Goal: Task Accomplishment & Management: Manage account settings

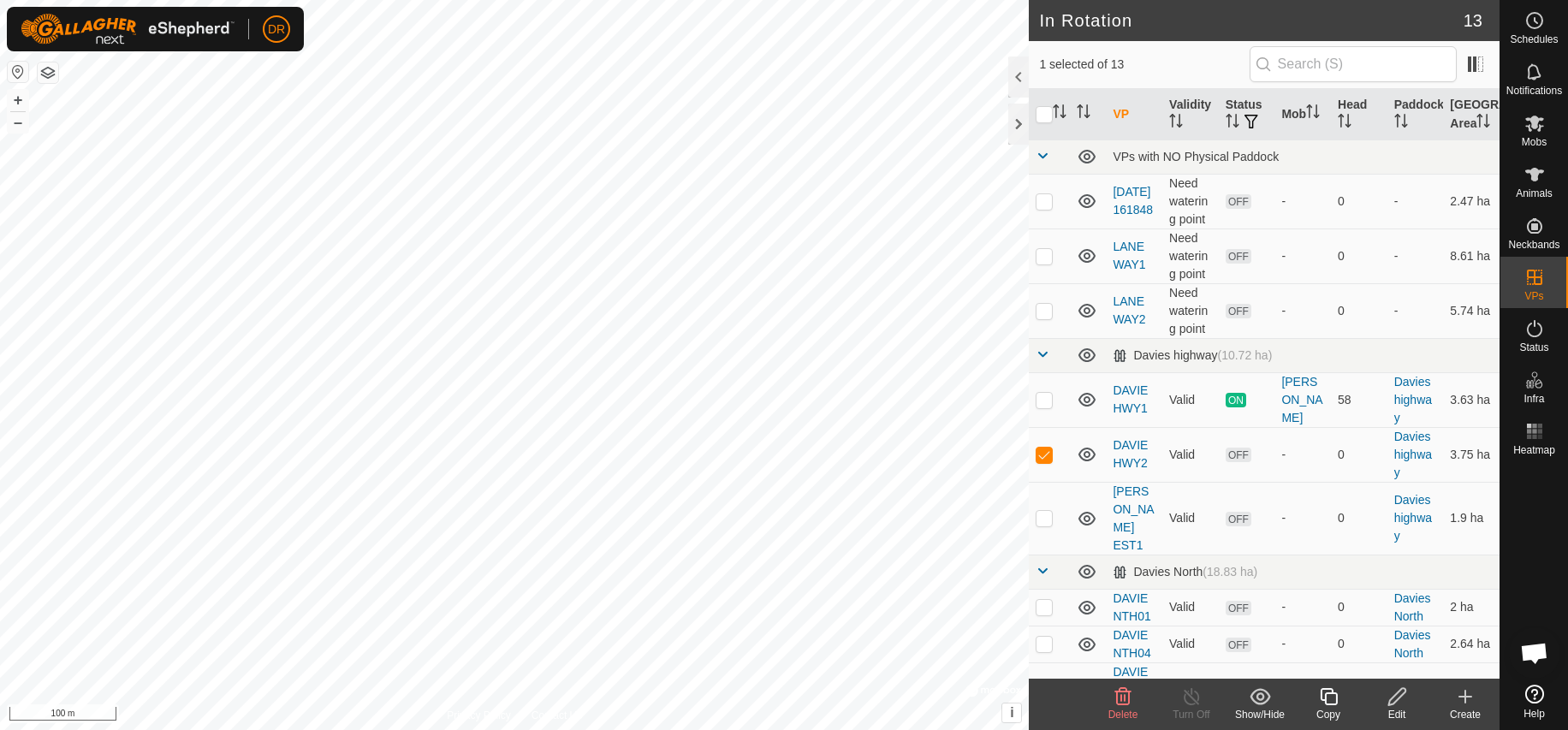
click at [1397, 699] on icon at bounding box center [1396, 697] width 17 height 17
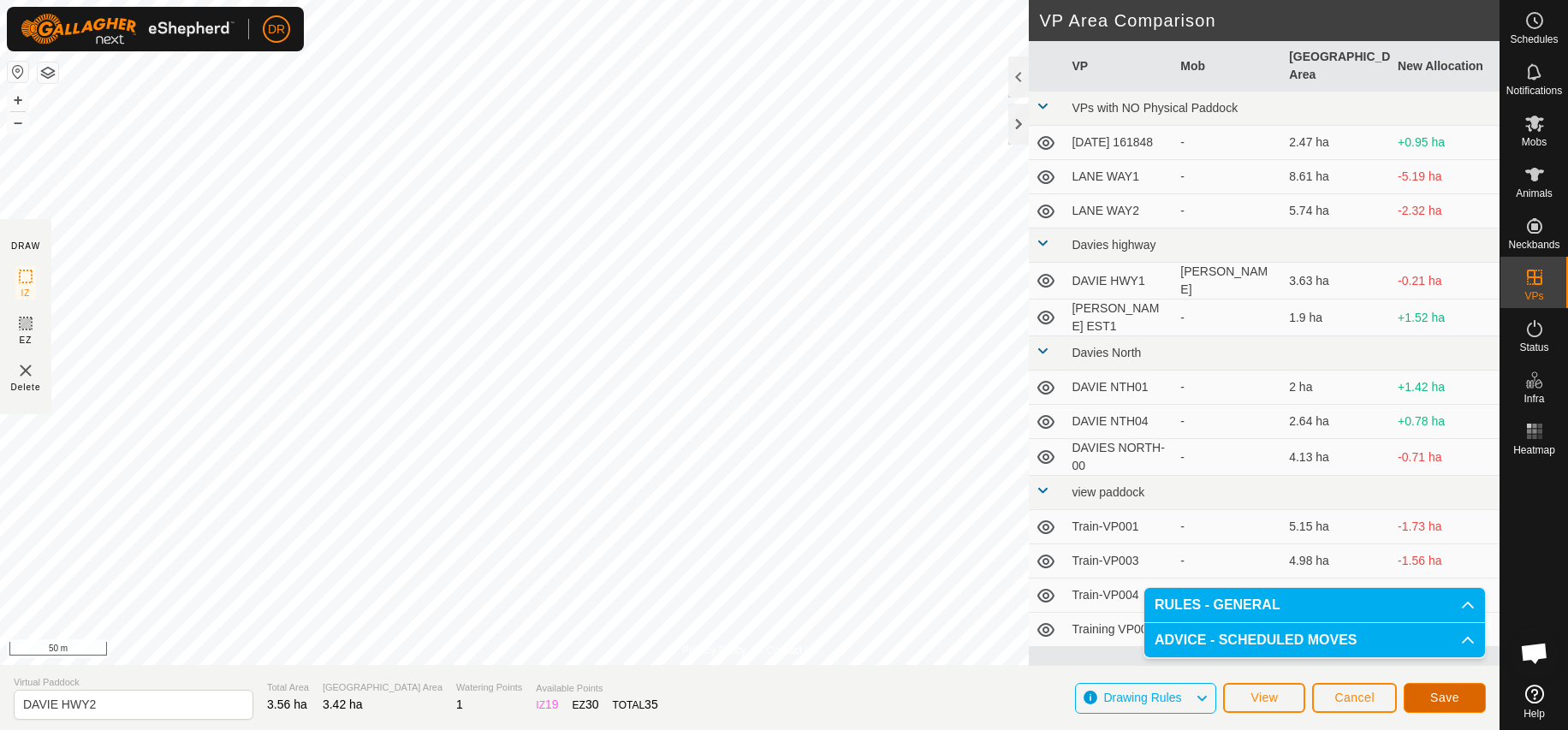
click at [1433, 702] on span "Save" at bounding box center [1445, 697] width 29 height 14
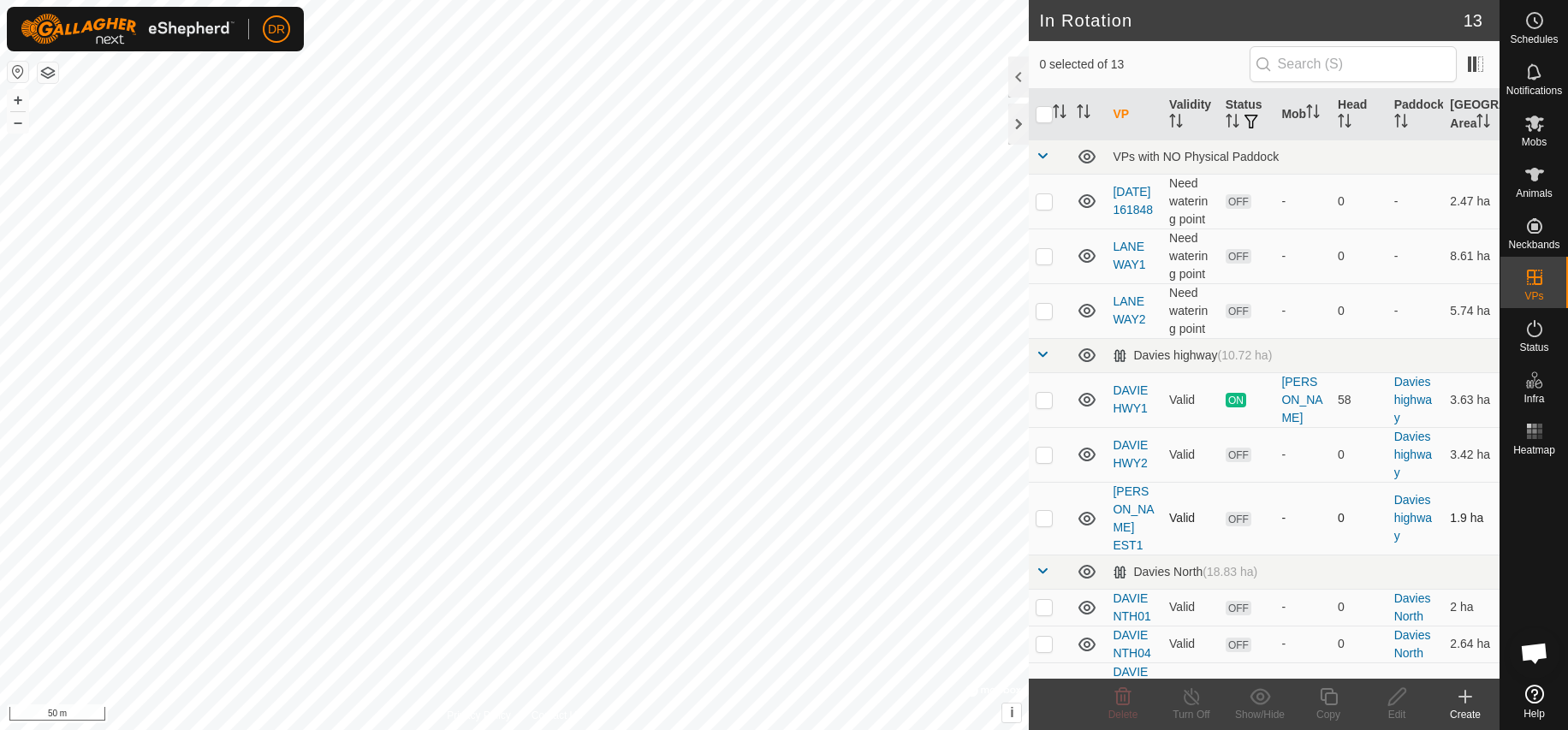
click at [1045, 525] on p-checkbox at bounding box center [1044, 518] width 17 height 14
checkbox input "true"
click at [1396, 713] on div "Edit" at bounding box center [1396, 715] width 68 height 15
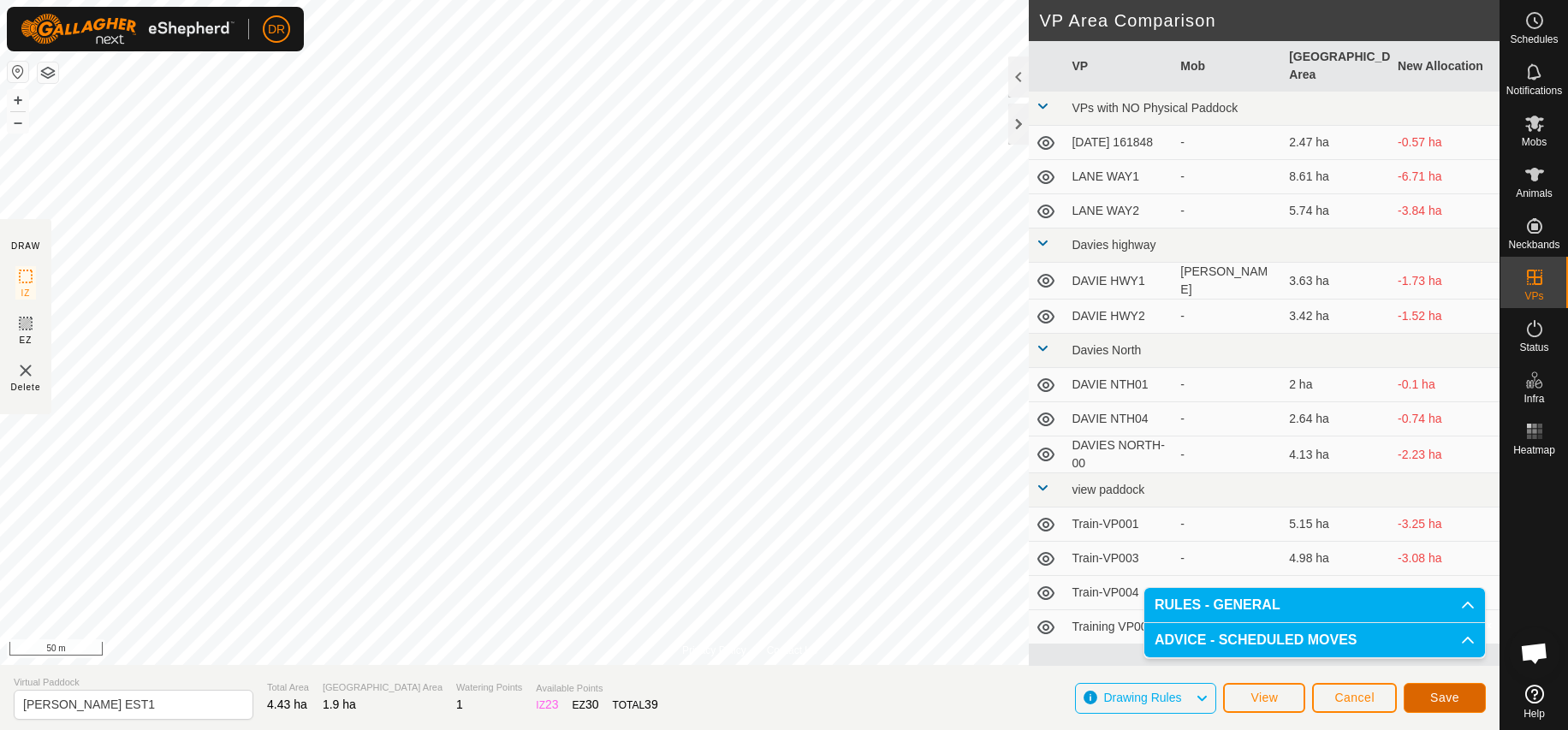
click at [1454, 702] on span "Save" at bounding box center [1445, 697] width 29 height 14
